Goal: Find specific page/section: Find specific page/section

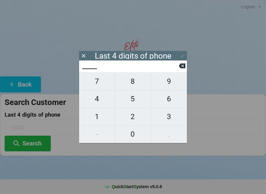
click at [97, 100] on span "4" at bounding box center [97, 99] width 36 height 13
type input "4___"
click at [133, 119] on span "2" at bounding box center [133, 116] width 36 height 13
type input "42__"
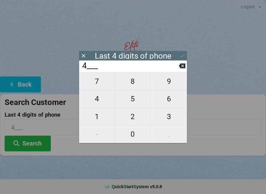
type input "42__"
click at [133, 121] on span "2" at bounding box center [133, 116] width 36 height 13
type input "422_"
click at [134, 102] on span "5" at bounding box center [133, 99] width 36 height 13
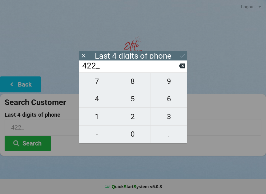
type input "4225"
click at [179, 52] on button at bounding box center [182, 56] width 6 height 8
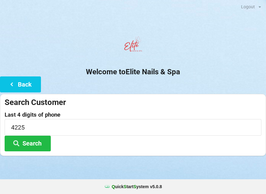
click at [30, 145] on button "Search" at bounding box center [28, 144] width 46 height 16
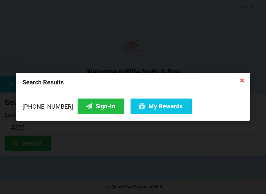
click at [87, 104] on button "Sign-In" at bounding box center [100, 107] width 47 height 16
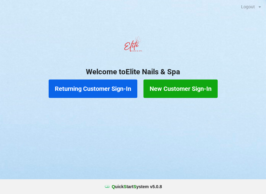
click at [106, 87] on button "Returning Customer Sign-In" at bounding box center [93, 89] width 89 height 18
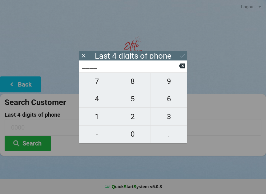
click at [137, 87] on span "8" at bounding box center [133, 81] width 36 height 13
type input "8___"
click at [135, 100] on span "5" at bounding box center [133, 99] width 36 height 13
type input "85__"
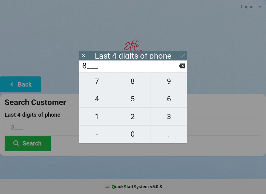
type input "85__"
click at [132, 139] on span "0" at bounding box center [133, 134] width 36 height 13
type input "850_"
click at [137, 120] on span "2" at bounding box center [133, 116] width 36 height 13
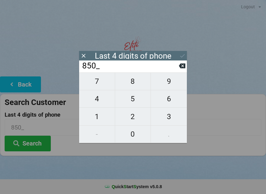
type input "8502"
click at [182, 57] on icon at bounding box center [182, 56] width 5 height 4
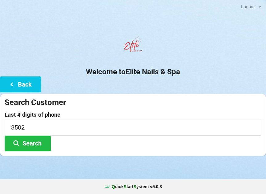
click at [26, 83] on button "Back" at bounding box center [20, 85] width 41 height 16
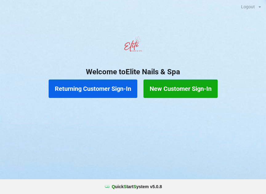
click at [109, 87] on button "Returning Customer Sign-In" at bounding box center [93, 89] width 89 height 18
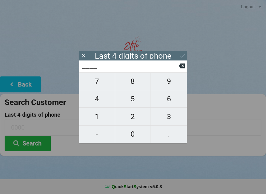
click at [134, 100] on span "5" at bounding box center [133, 99] width 36 height 13
type input "5___"
click at [135, 84] on span "8" at bounding box center [133, 81] width 36 height 13
type input "58__"
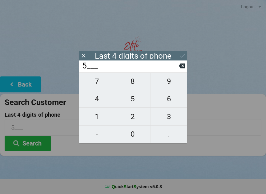
type input "58__"
click at [132, 133] on span "0" at bounding box center [133, 134] width 36 height 13
type input "580_"
click at [132, 121] on span "2" at bounding box center [133, 116] width 36 height 13
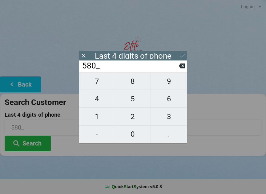
type input "5802"
click at [182, 56] on icon at bounding box center [182, 56] width 6 height 6
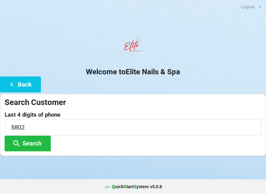
click at [32, 146] on button "Search" at bounding box center [28, 144] width 46 height 16
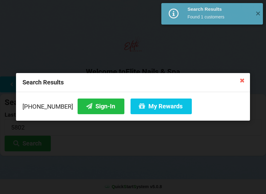
click at [86, 103] on button "Sign-In" at bounding box center [100, 107] width 47 height 16
